Goal: Find specific page/section: Find specific page/section

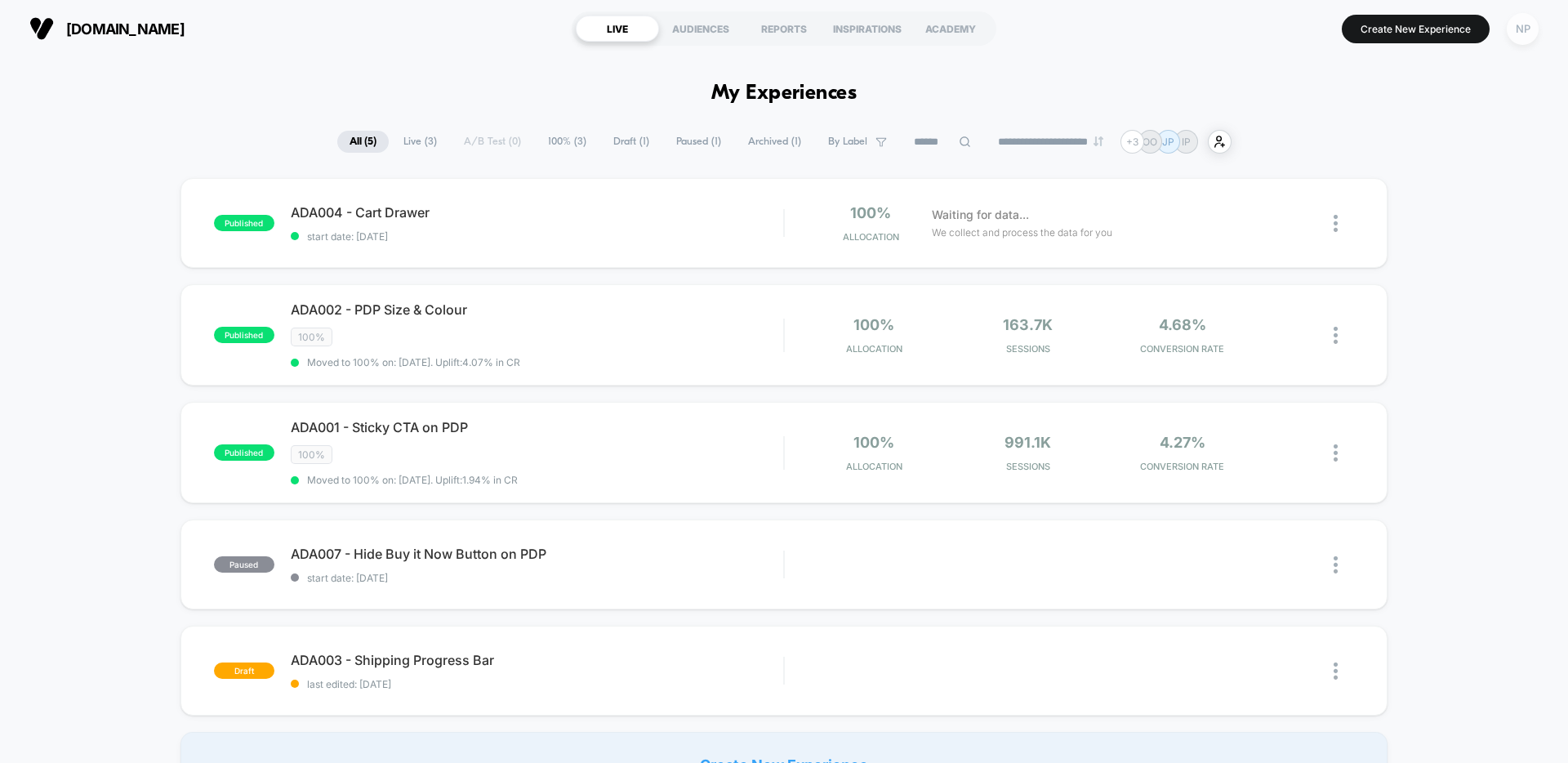
click at [1527, 31] on div "NP" at bounding box center [1523, 29] width 32 height 32
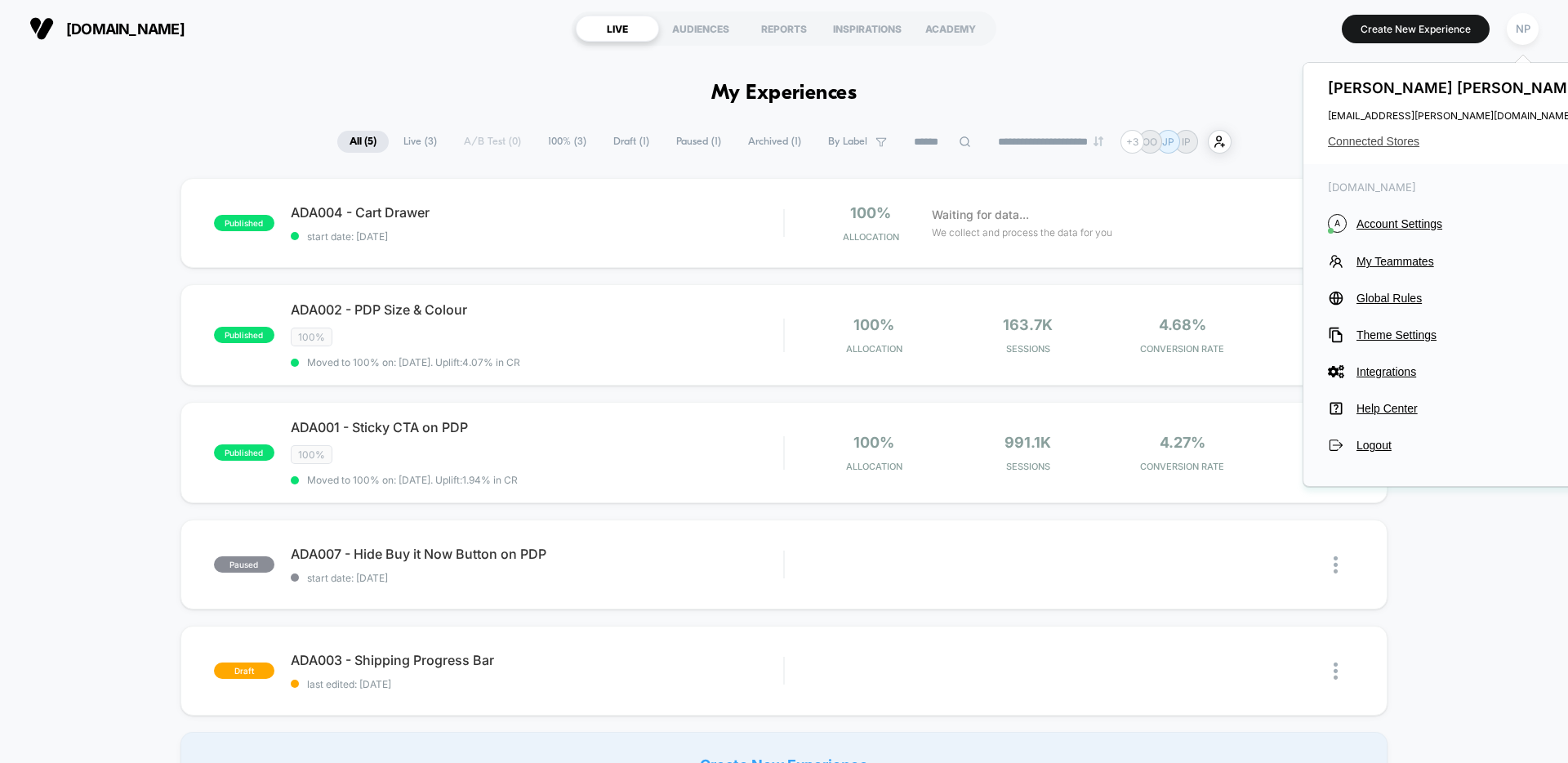
click at [1378, 144] on span "Connected Stores" at bounding box center [1458, 141] width 258 height 13
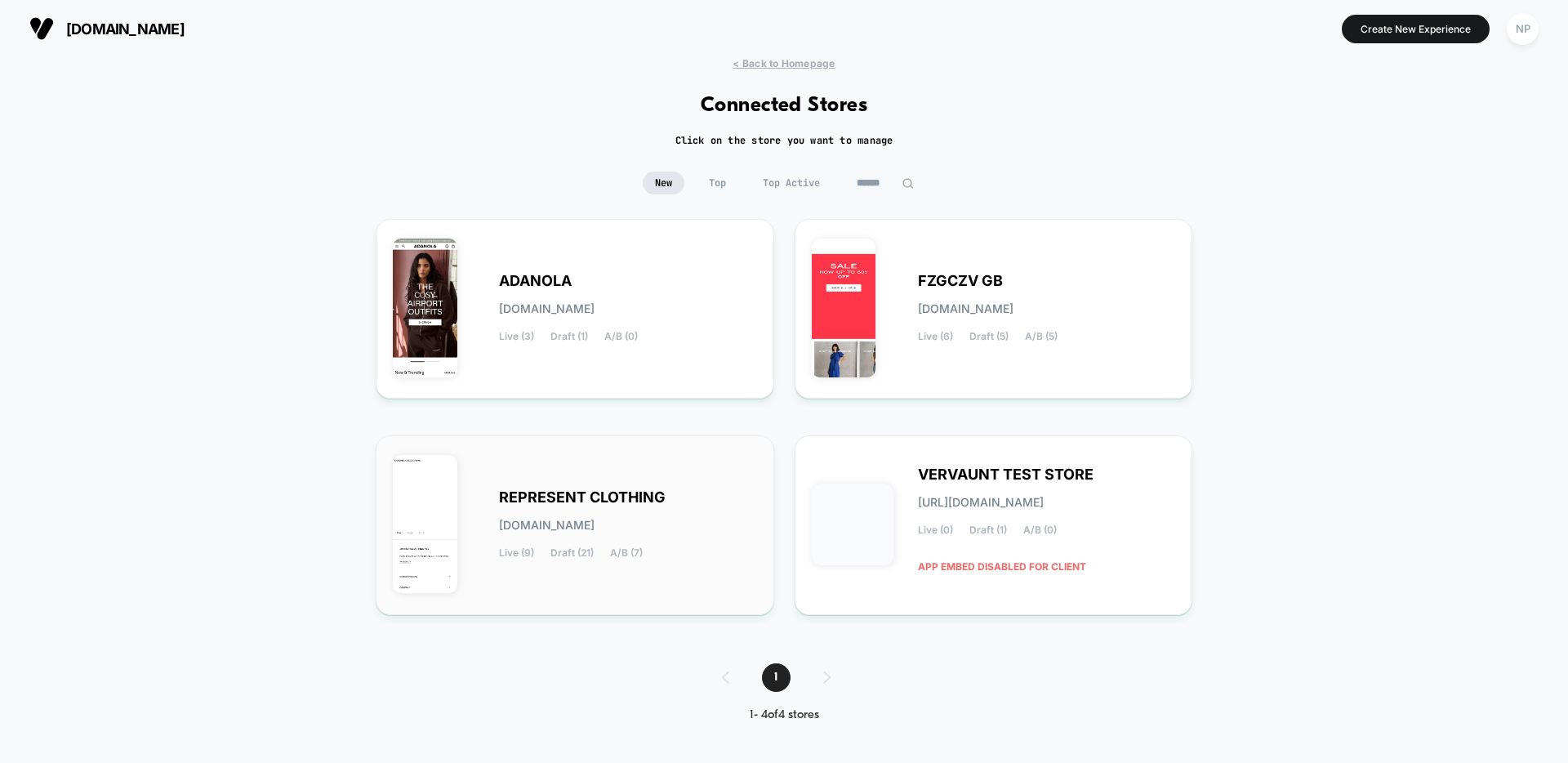
click at [567, 496] on span "REPRESENT CLOTHING" at bounding box center [582, 497] width 167 height 11
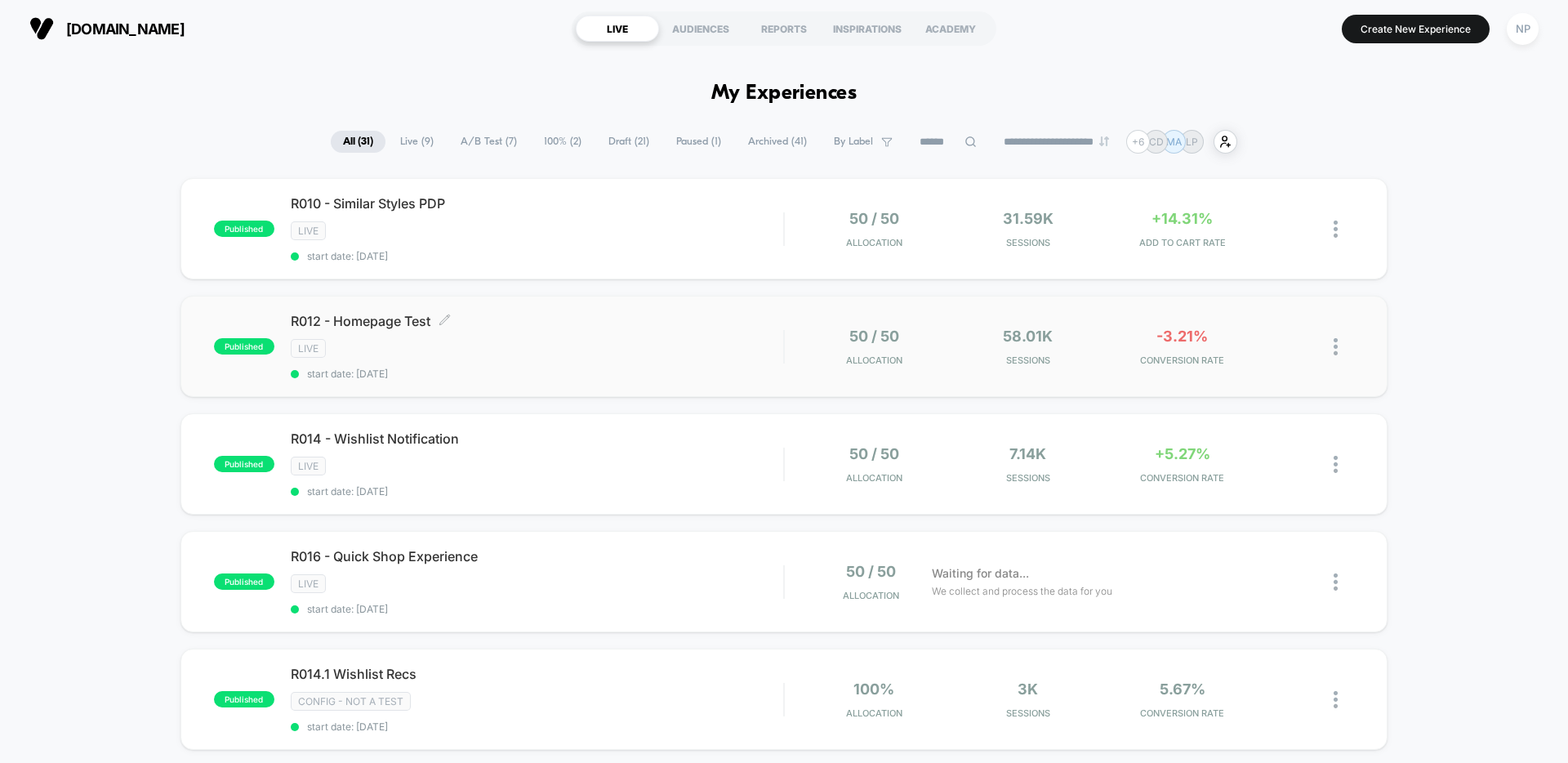
click at [577, 354] on div "LIVE" at bounding box center [537, 348] width 492 height 19
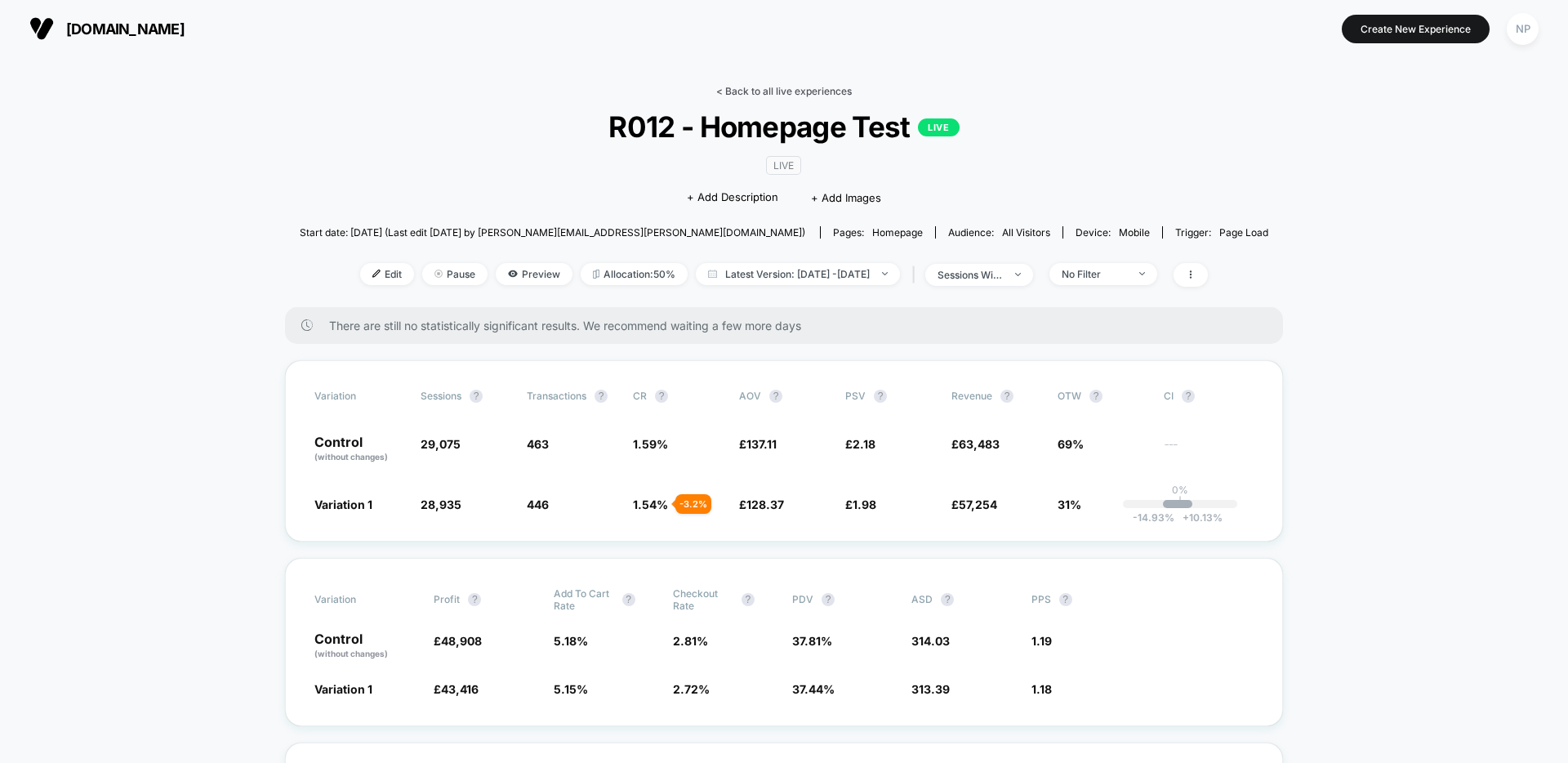
click at [745, 95] on link "< Back to all live experiences" at bounding box center [784, 91] width 136 height 12
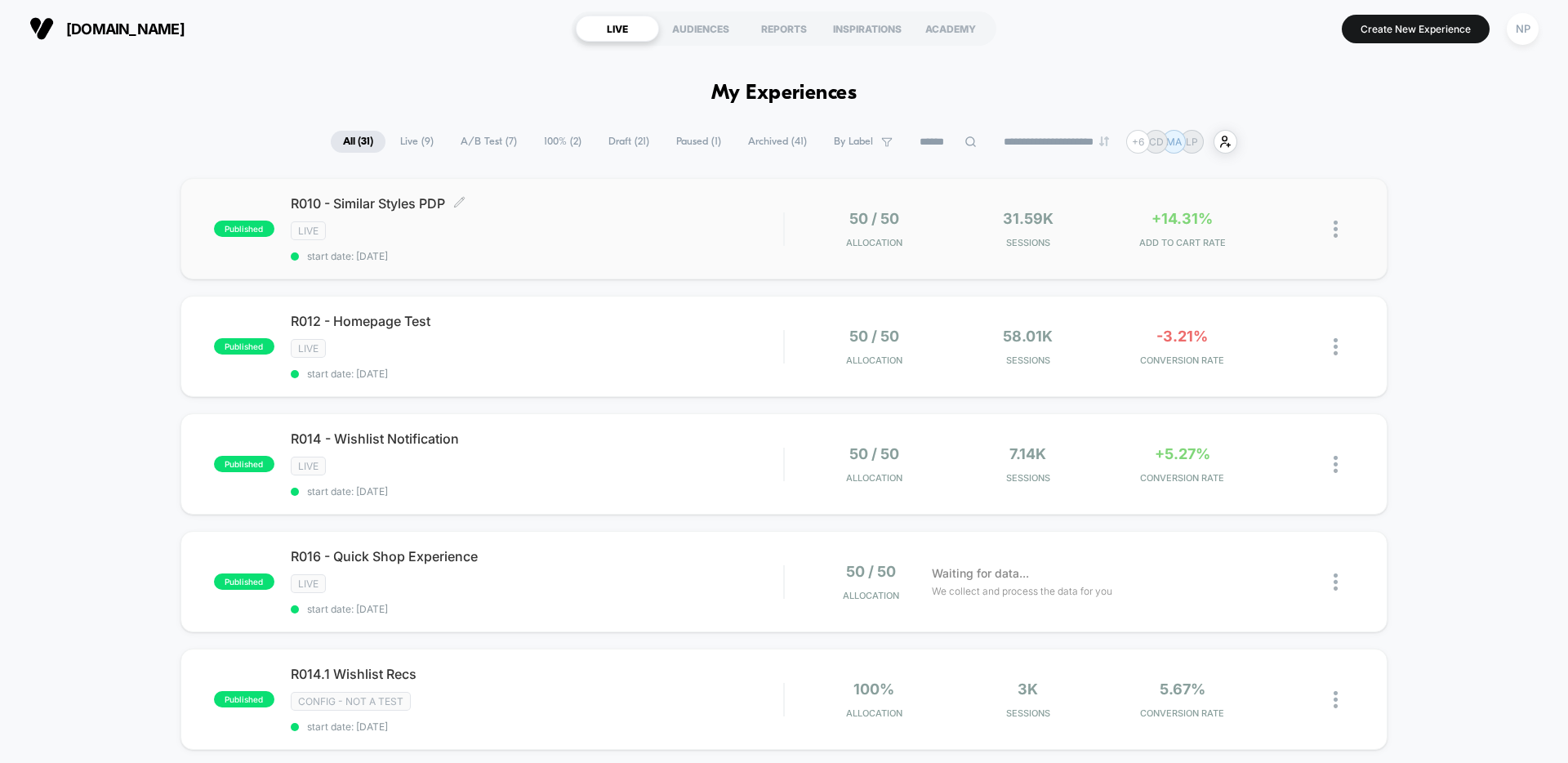
click at [588, 232] on div "LIVE" at bounding box center [537, 230] width 492 height 19
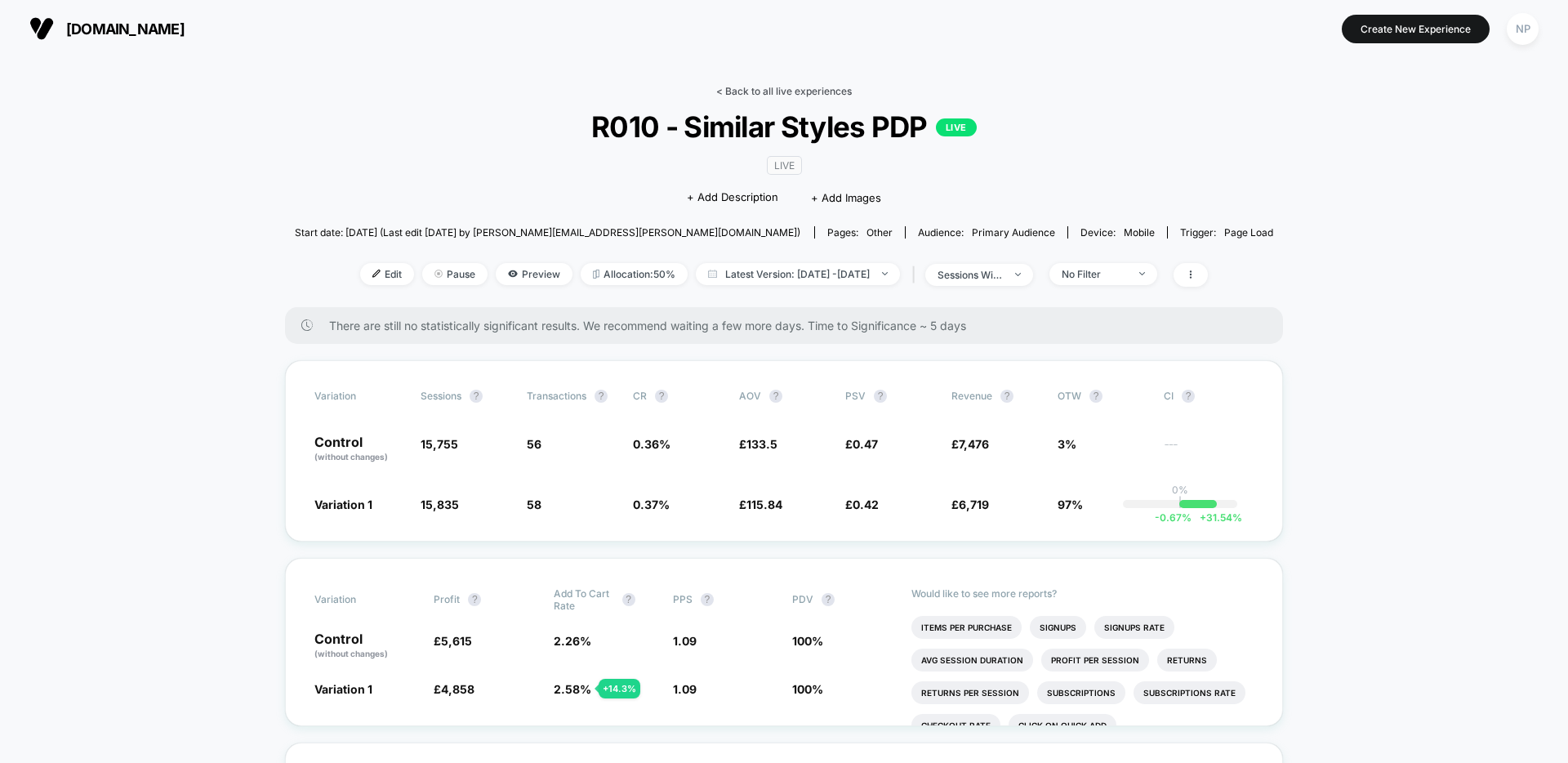
click at [729, 90] on link "< Back to all live experiences" at bounding box center [784, 91] width 136 height 12
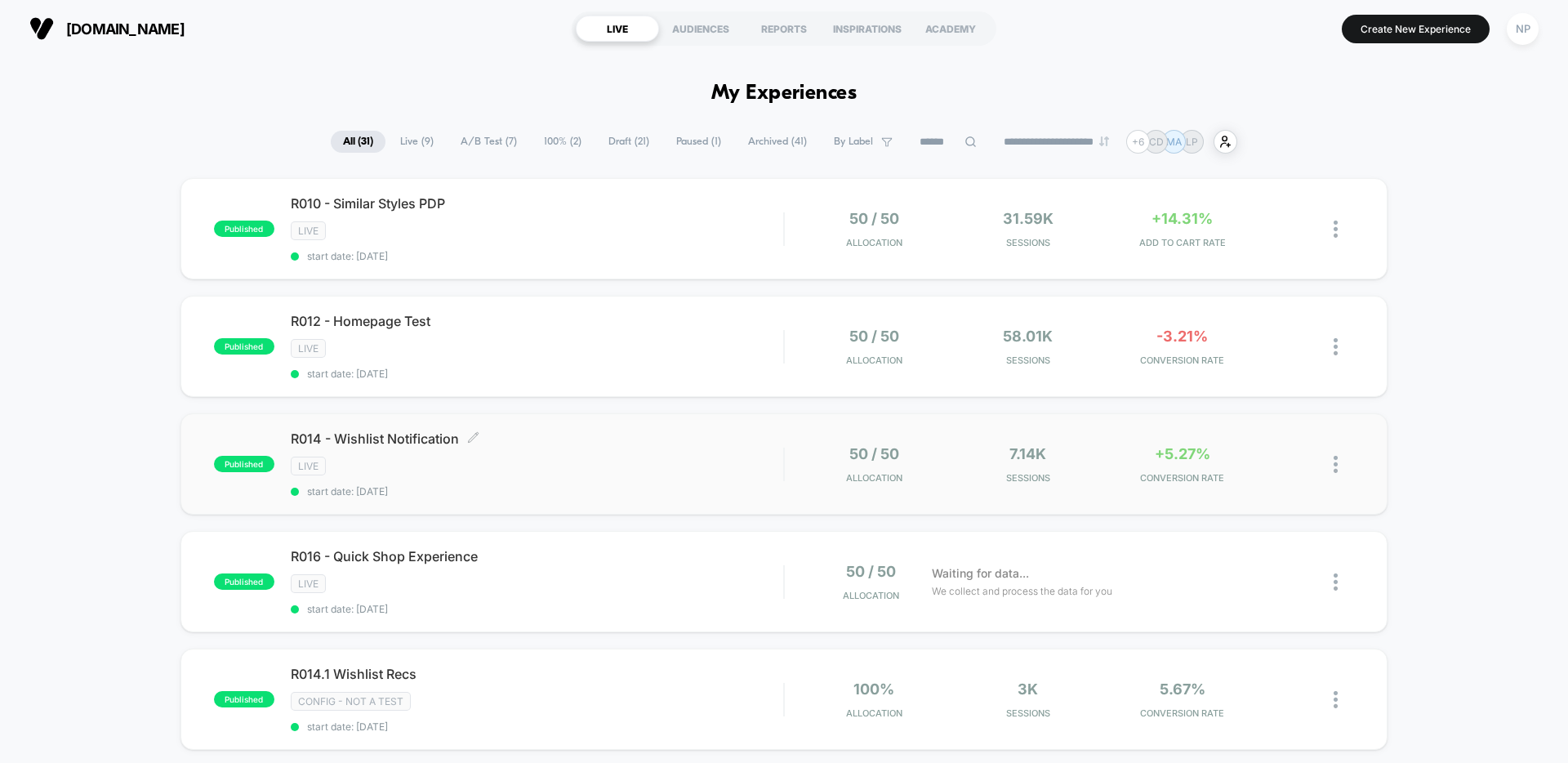
click at [519, 463] on div "LIVE" at bounding box center [537, 466] width 492 height 19
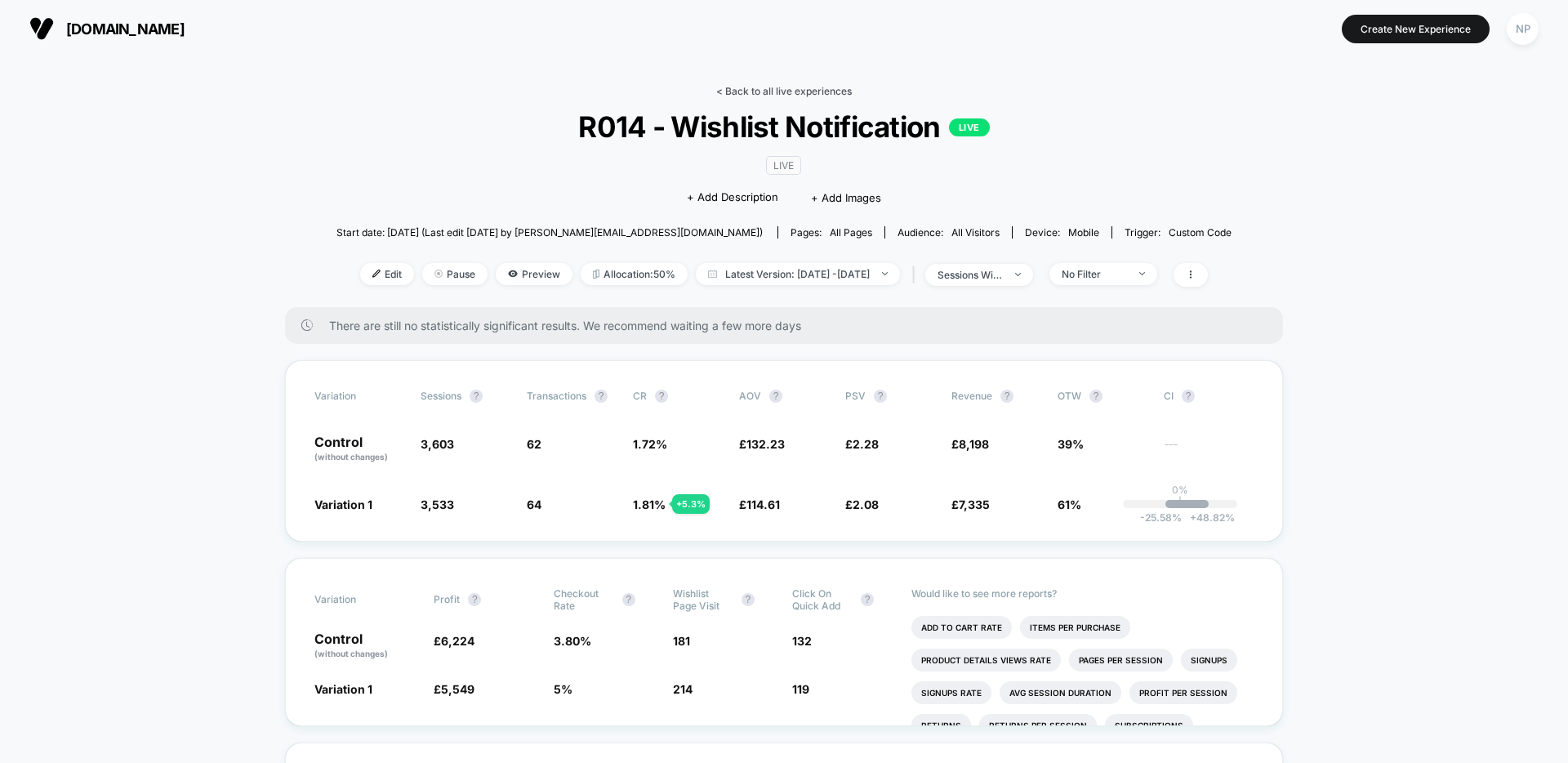
click at [740, 93] on link "< Back to all live experiences" at bounding box center [784, 91] width 136 height 12
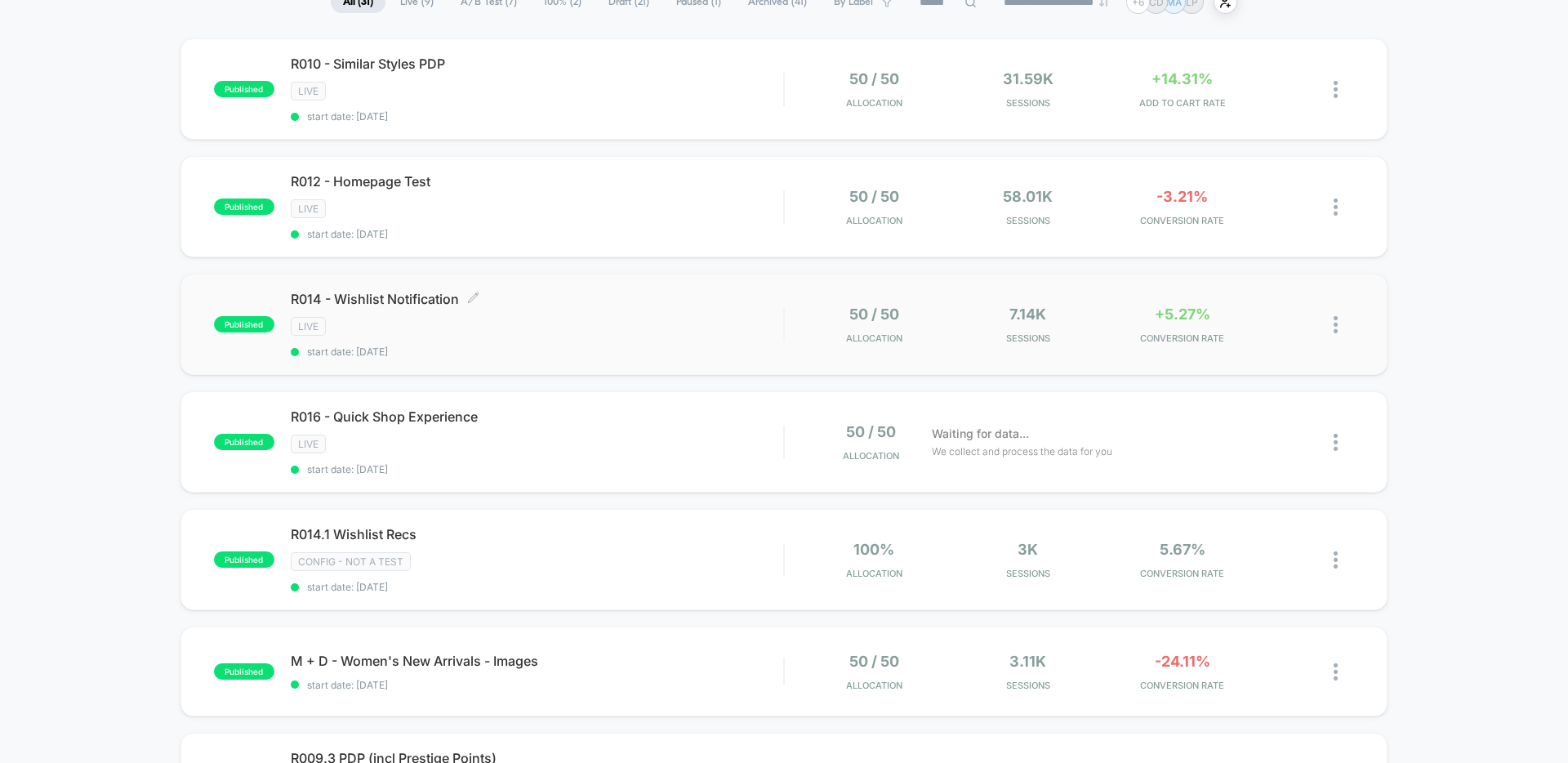
scroll to position [141, 0]
click at [582, 520] on div "published R014.1 Wishlist Recs CONFIG - NOT A TEST start date: [DATE] 100% Allo…" at bounding box center [784, 558] width 1208 height 101
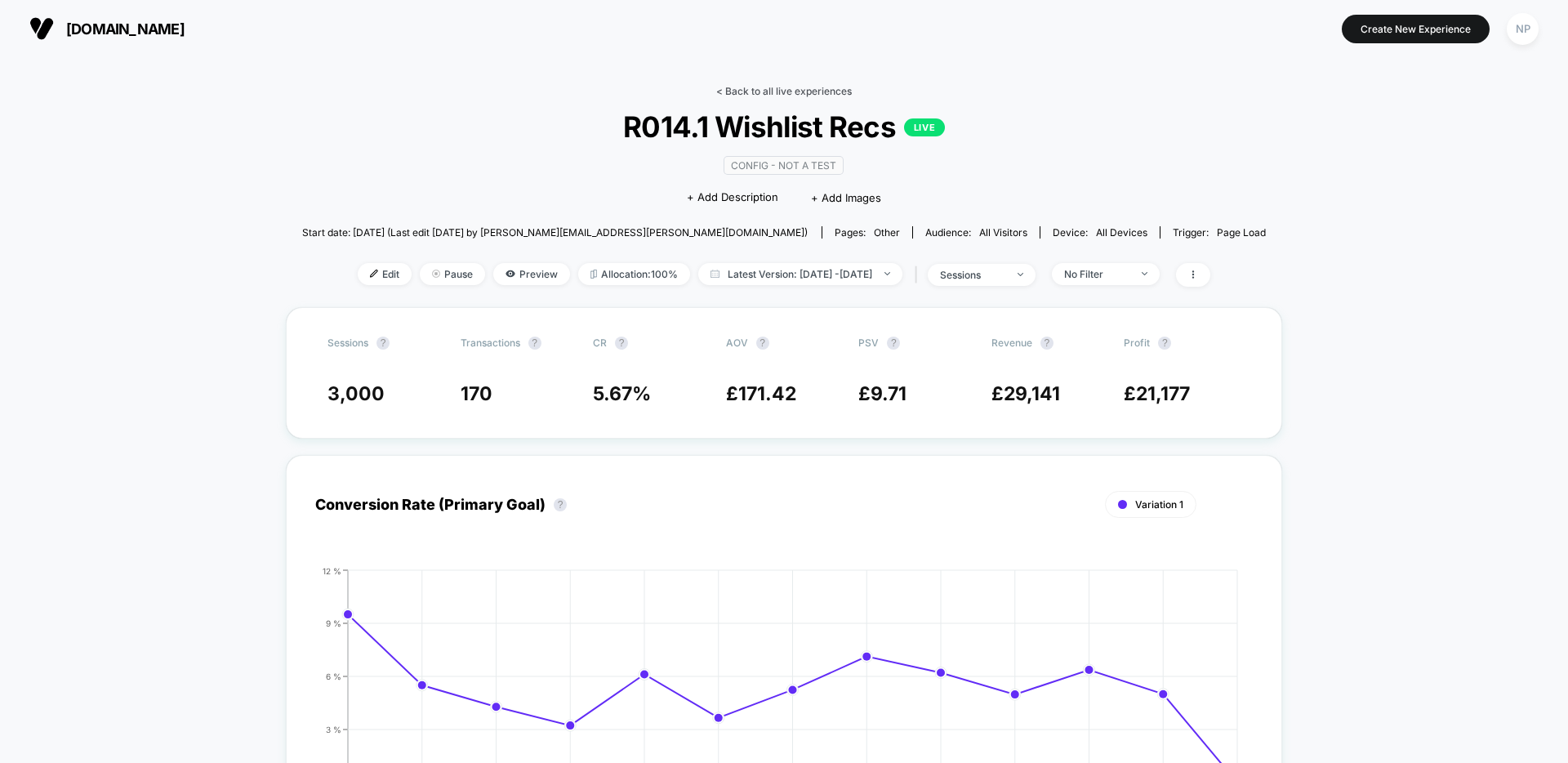
click at [765, 86] on link "< Back to all live experiences" at bounding box center [784, 91] width 136 height 12
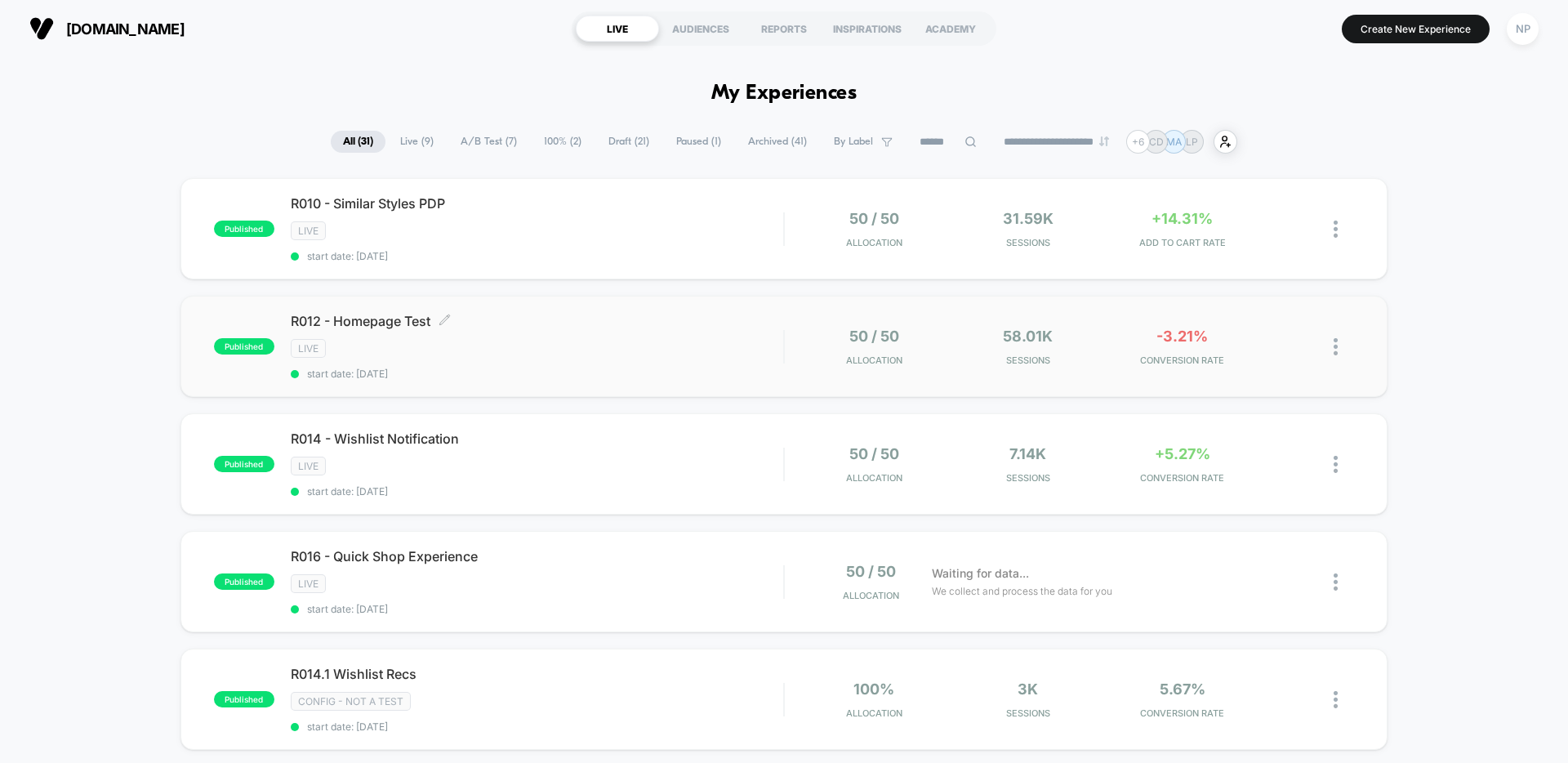
click at [610, 356] on div "LIVE" at bounding box center [537, 348] width 492 height 19
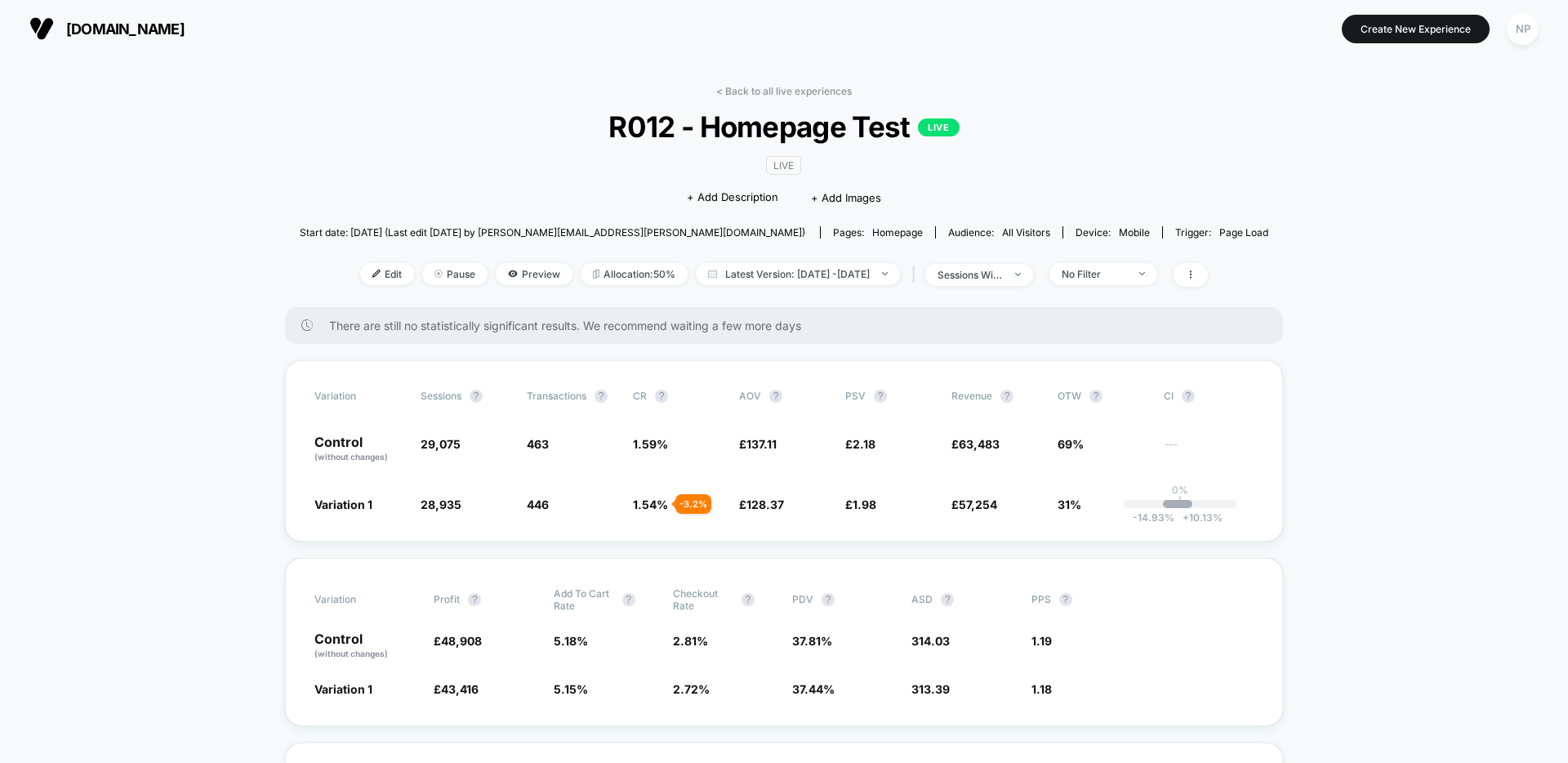
scroll to position [26, 0]
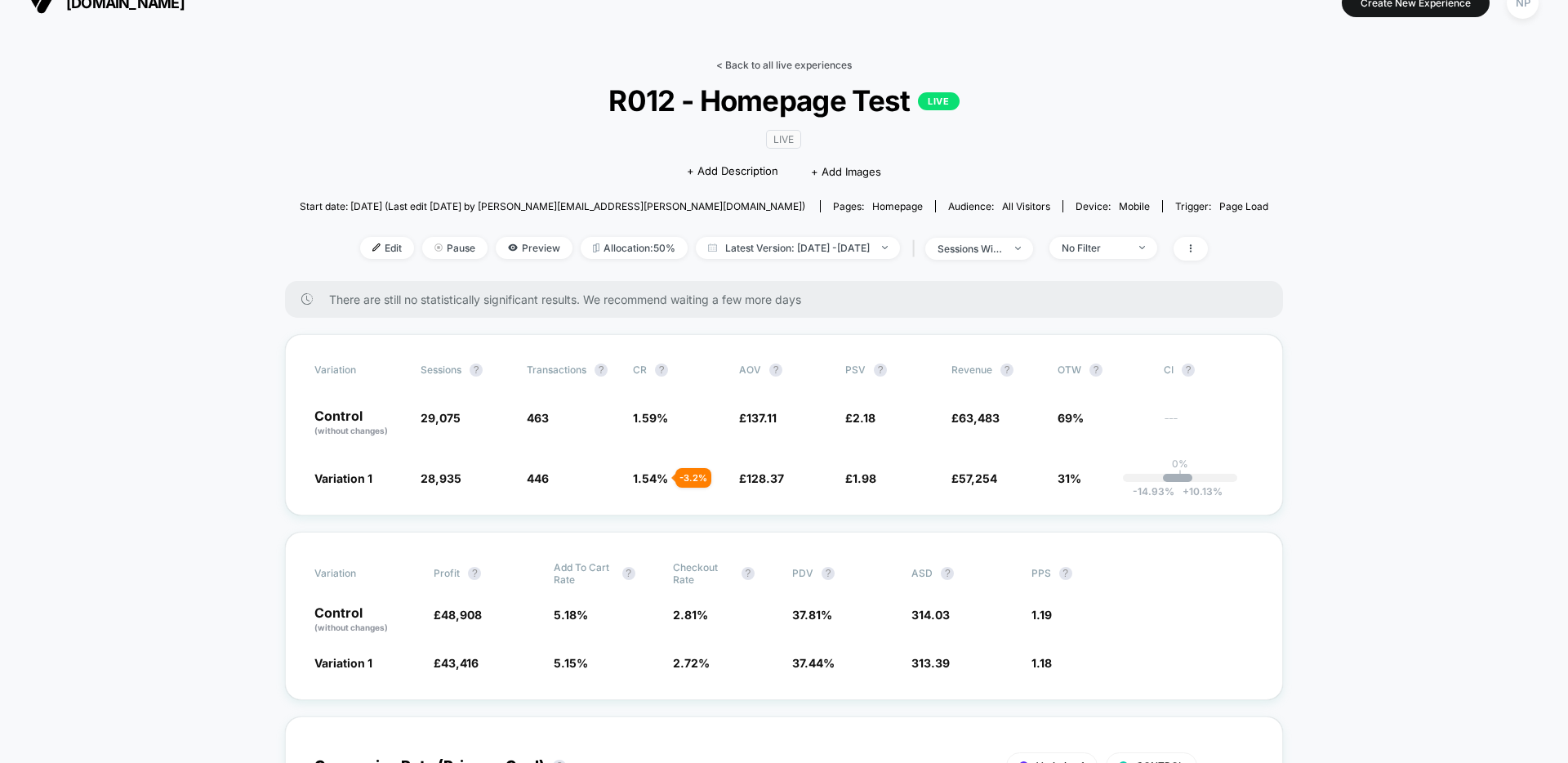
click at [804, 64] on link "< Back to all live experiences" at bounding box center [784, 65] width 136 height 12
